Goal: Task Accomplishment & Management: Manage account settings

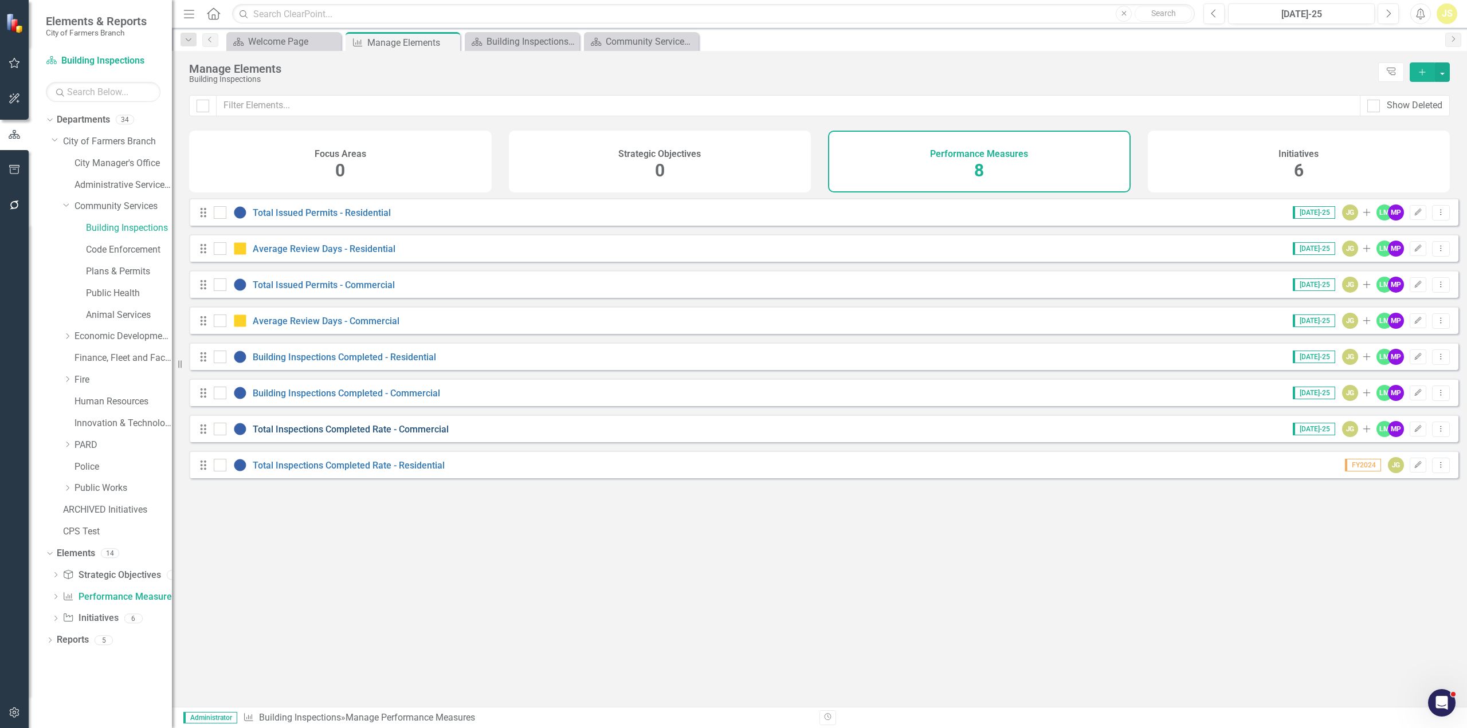
click at [365, 435] on link "Total Inspections Completed Rate - Commercial" at bounding box center [351, 429] width 196 height 11
click at [222, 436] on div at bounding box center [220, 429] width 13 height 13
click at [221, 430] on input "checkbox" at bounding box center [217, 426] width 7 height 7
checkbox input "true"
click at [224, 469] on div at bounding box center [220, 465] width 13 height 13
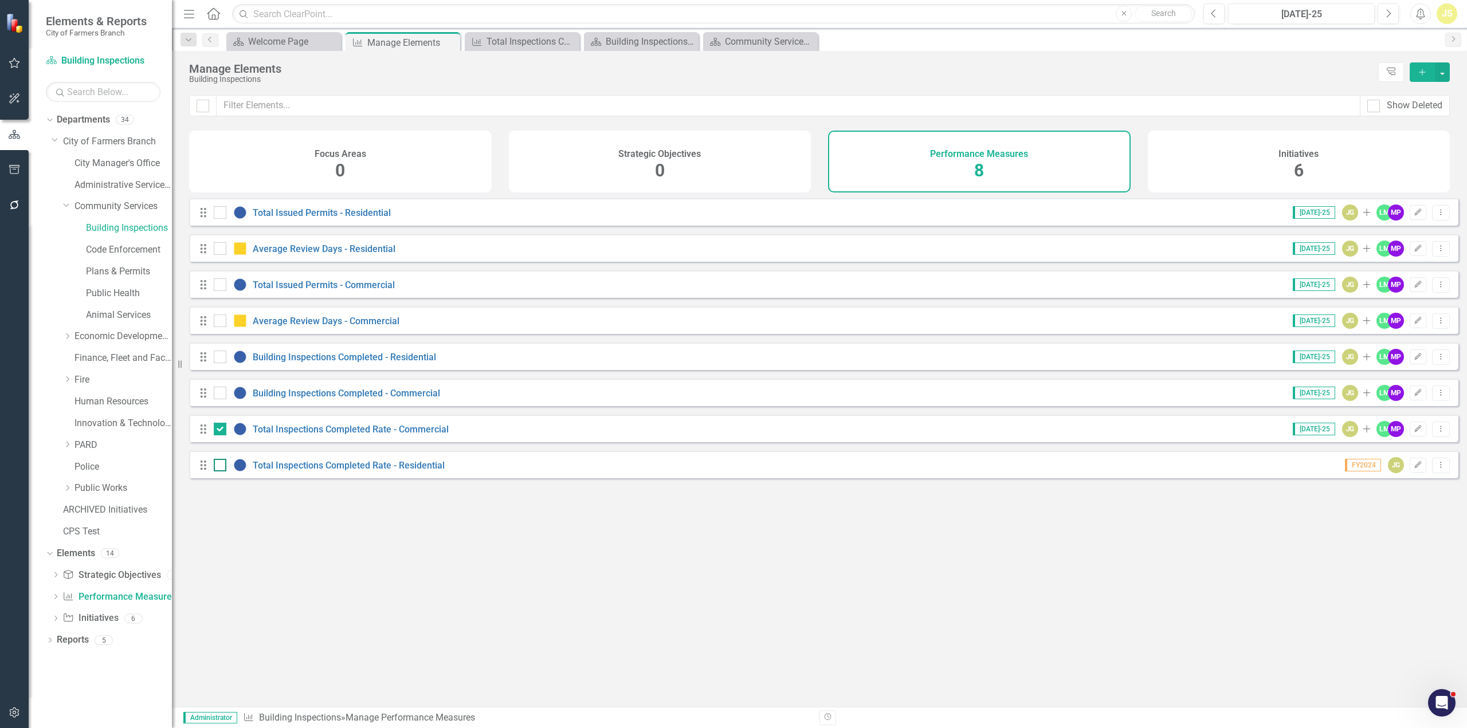
click at [221, 467] on input "checkbox" at bounding box center [217, 462] width 7 height 7
checkbox input "true"
click at [1444, 72] on button "button" at bounding box center [1442, 71] width 15 height 19
click at [1382, 151] on link "Trash Delete Multiple" at bounding box center [1381, 156] width 135 height 21
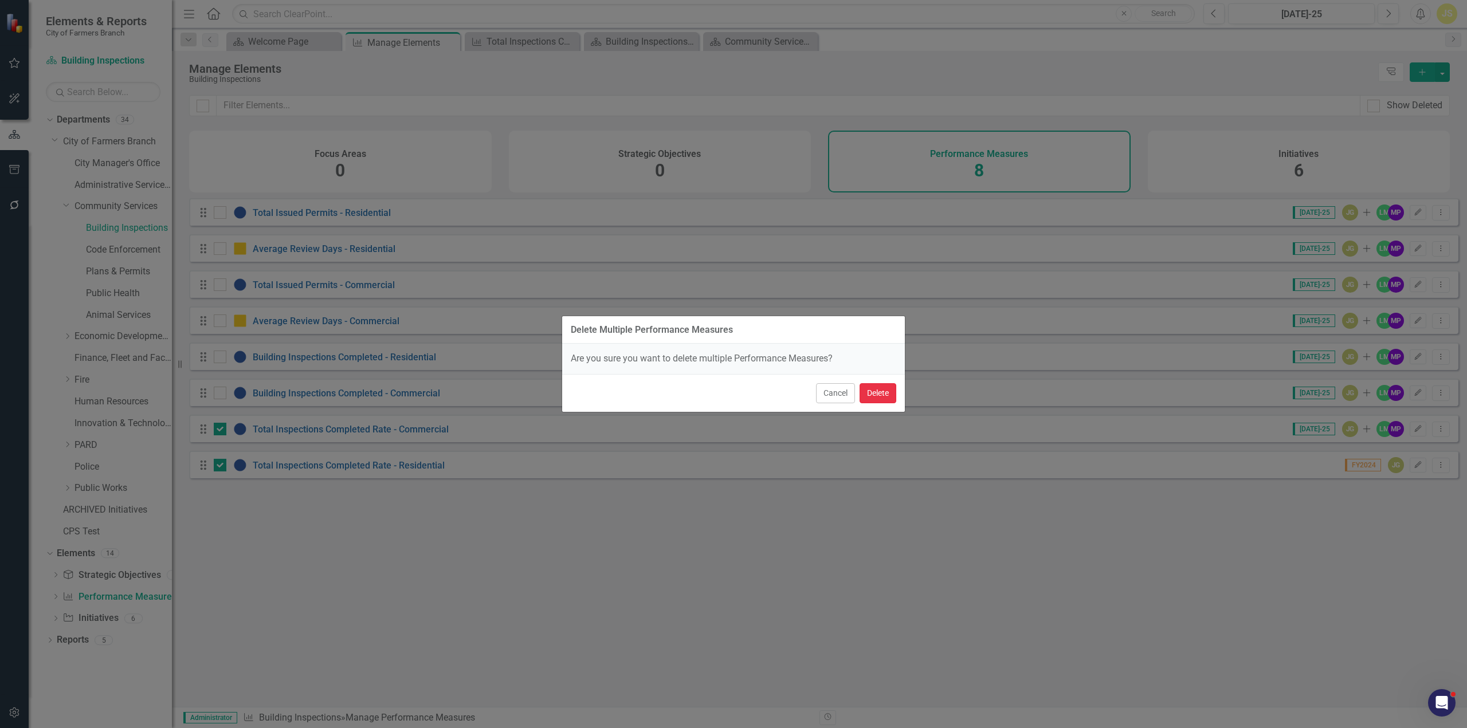
click at [870, 398] on button "Delete" at bounding box center [878, 393] width 37 height 20
checkbox input "false"
